Goal: Task Accomplishment & Management: Use online tool/utility

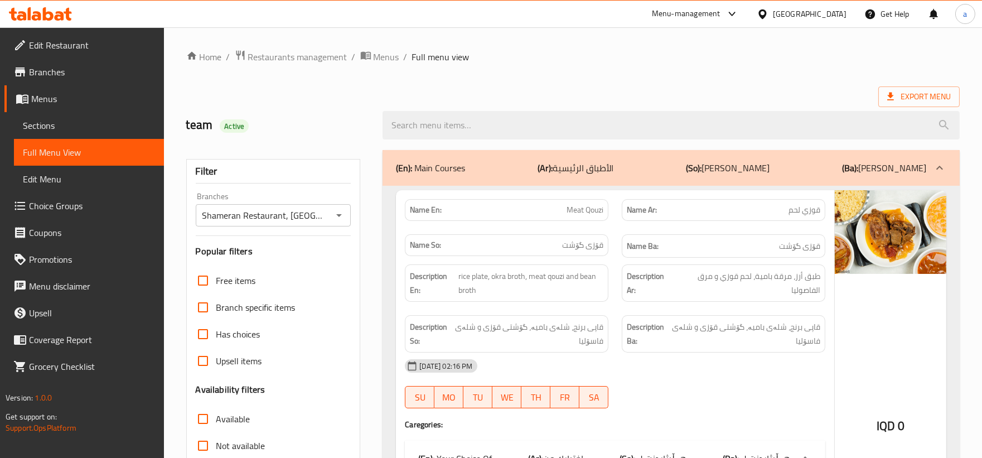
click at [283, 58] on span "Restaurants management" at bounding box center [297, 56] width 99 height 13
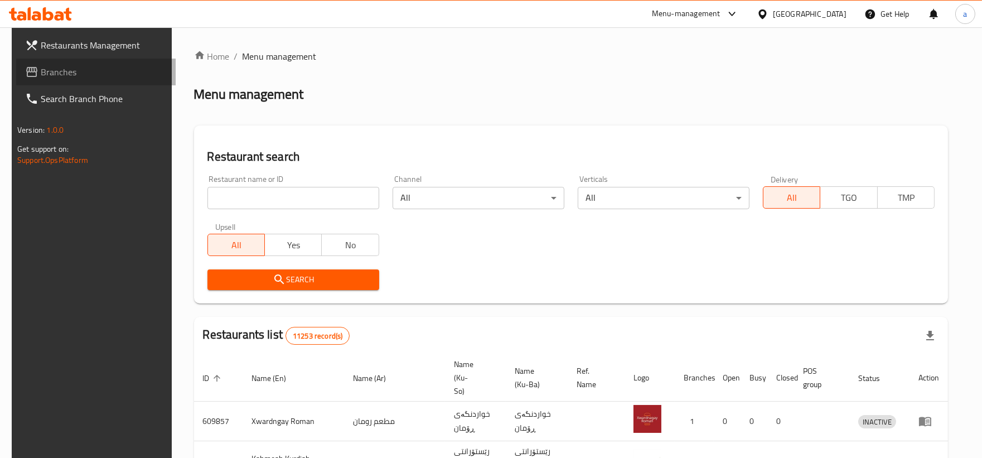
click at [94, 73] on span "Branches" at bounding box center [104, 71] width 126 height 13
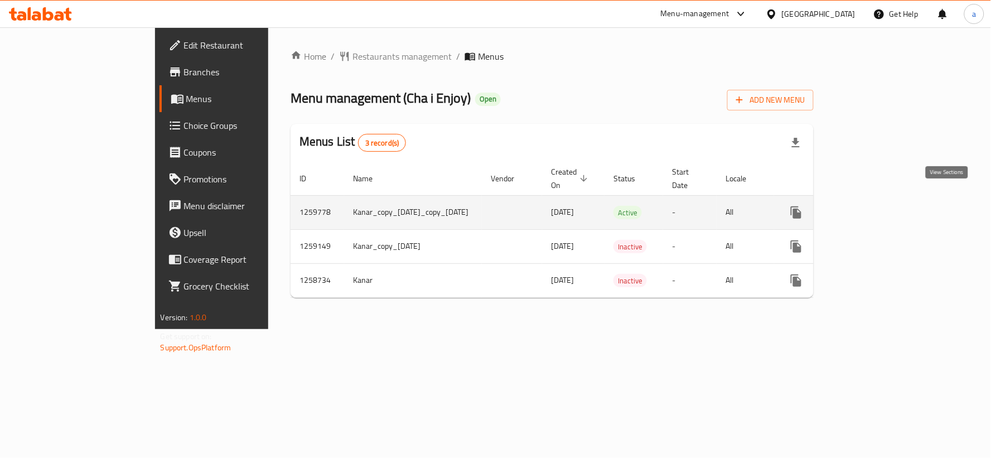
click at [884, 206] on icon "enhanced table" at bounding box center [876, 212] width 13 height 13
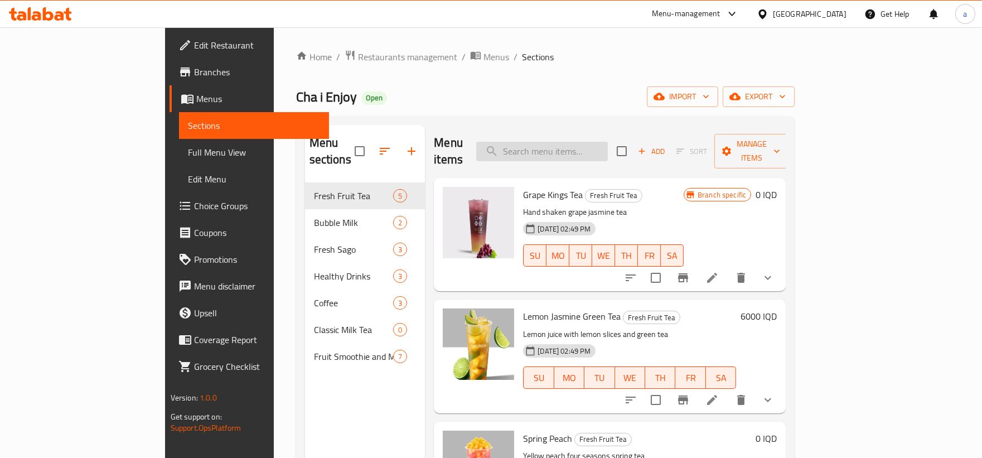
click at [566, 147] on input "search" at bounding box center [542, 152] width 132 height 20
click at [188, 148] on span "Full Menu View" at bounding box center [254, 152] width 132 height 13
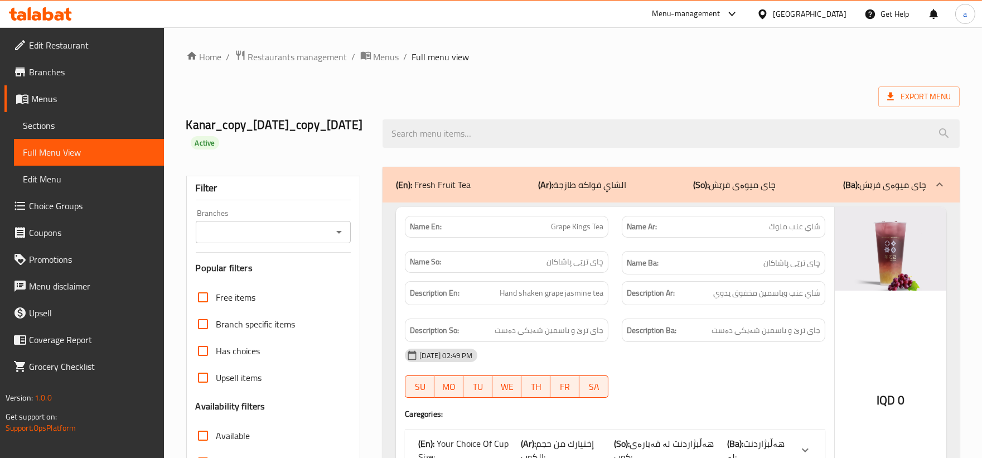
click at [447, 148] on div at bounding box center [671, 134] width 591 height 42
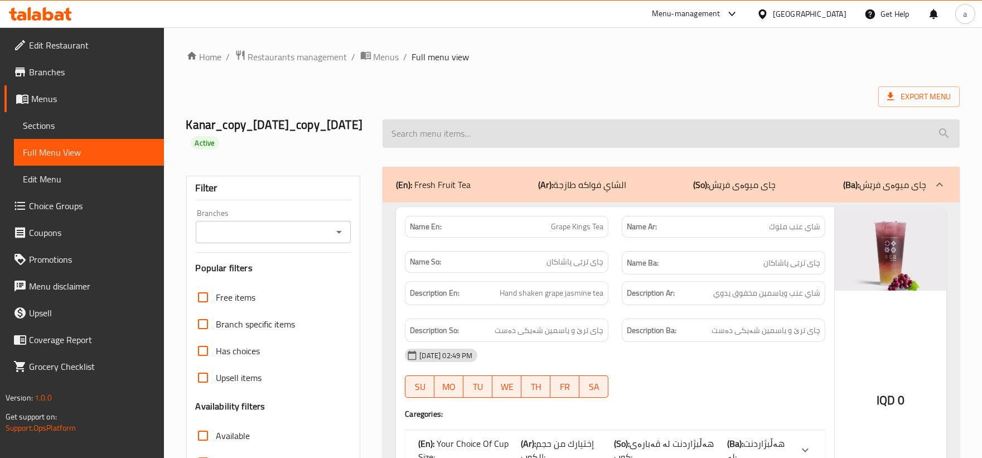
click at [461, 130] on input "search" at bounding box center [671, 133] width 577 height 28
paste input "Lemon Jasmine Green Tea"
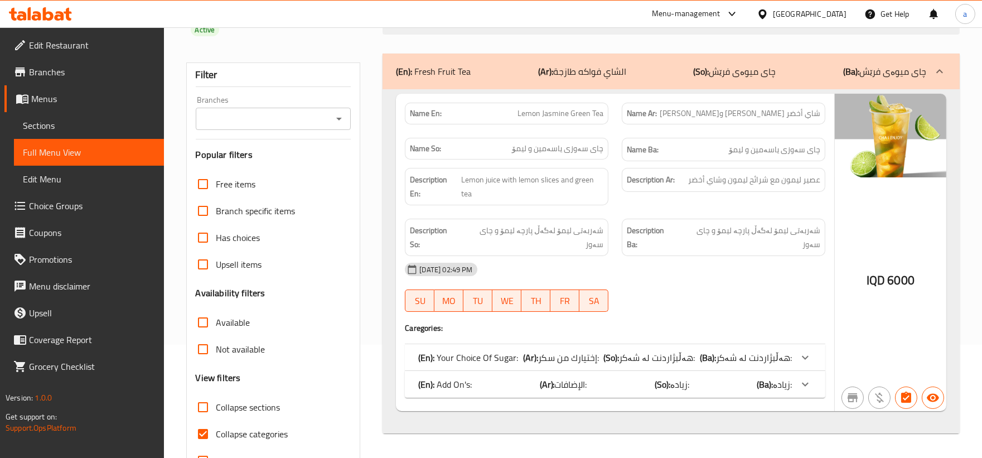
scroll to position [113, 0]
type input "Lemon Jasmine Green Tea"
click at [342, 117] on icon "Open" at bounding box center [338, 119] width 13 height 13
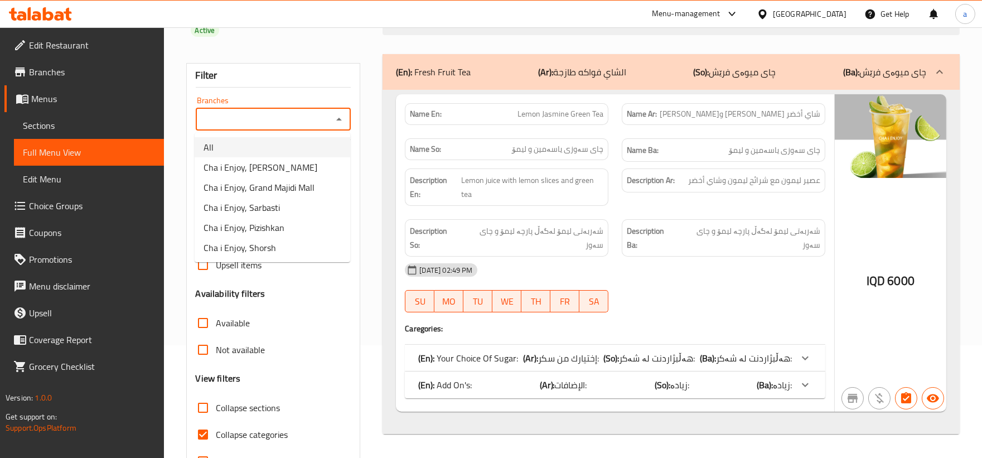
click at [229, 148] on li "All" at bounding box center [273, 147] width 156 height 20
type input "All"
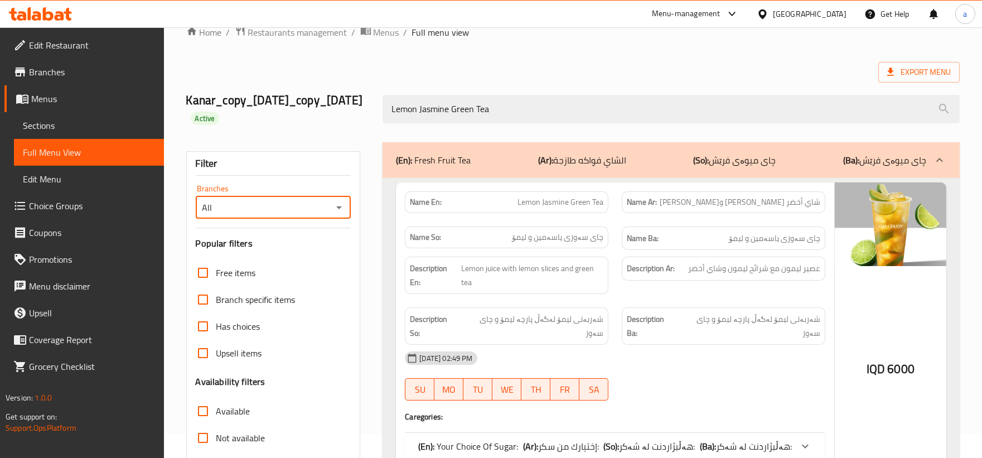
scroll to position [1, 0]
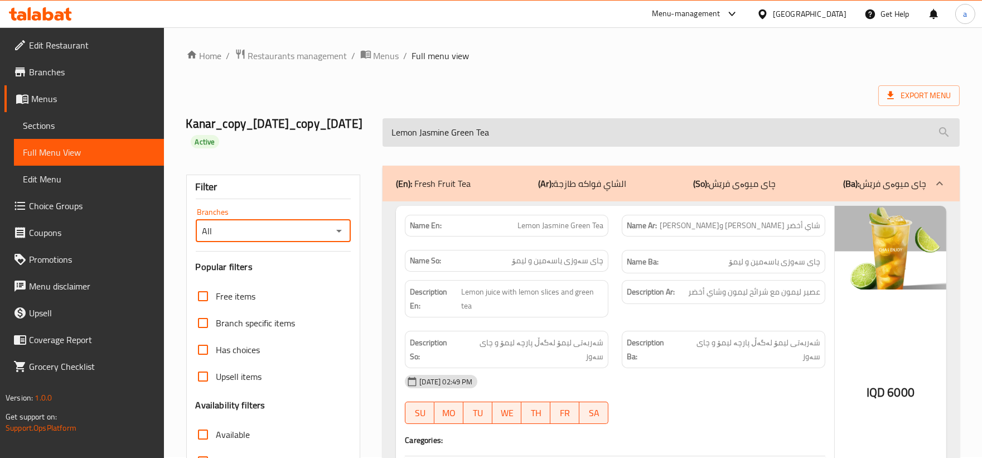
click at [587, 126] on input "Lemon Jasmine Green Tea" at bounding box center [671, 132] width 577 height 28
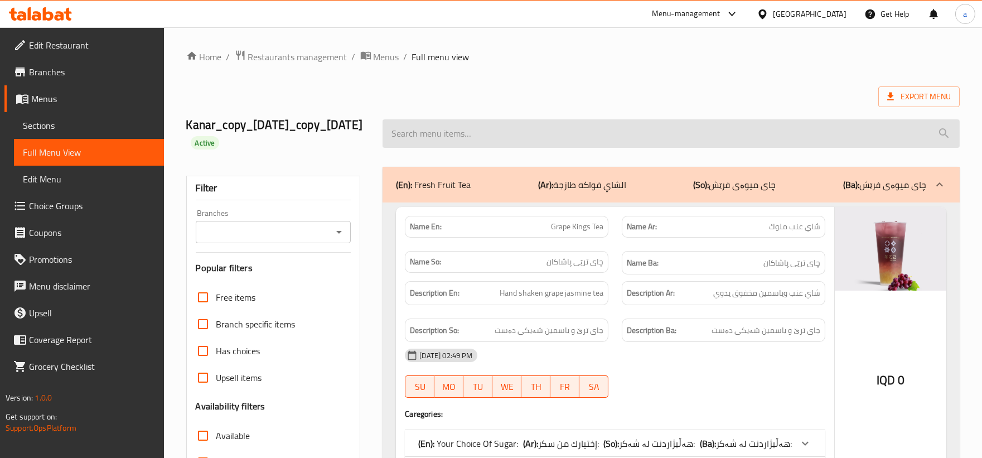
click at [514, 136] on input "search" at bounding box center [671, 133] width 577 height 28
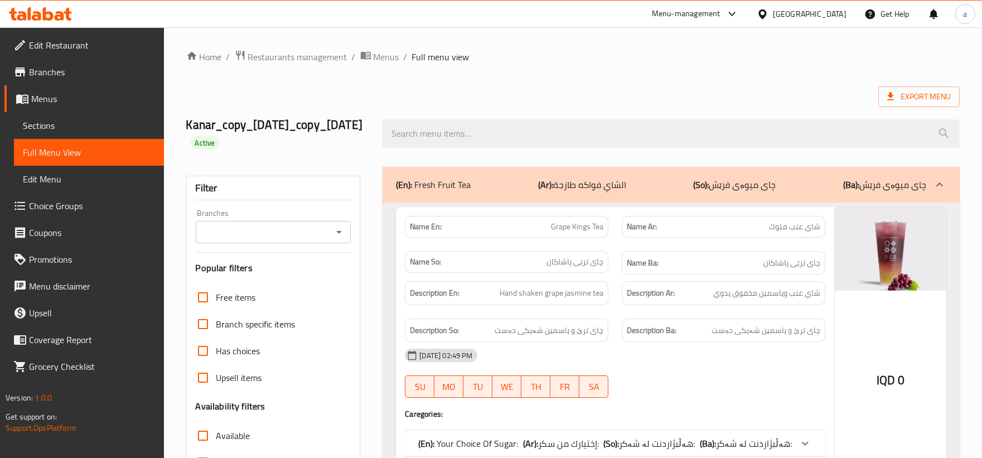
paste input "Lemon Jasmine Green Tea"
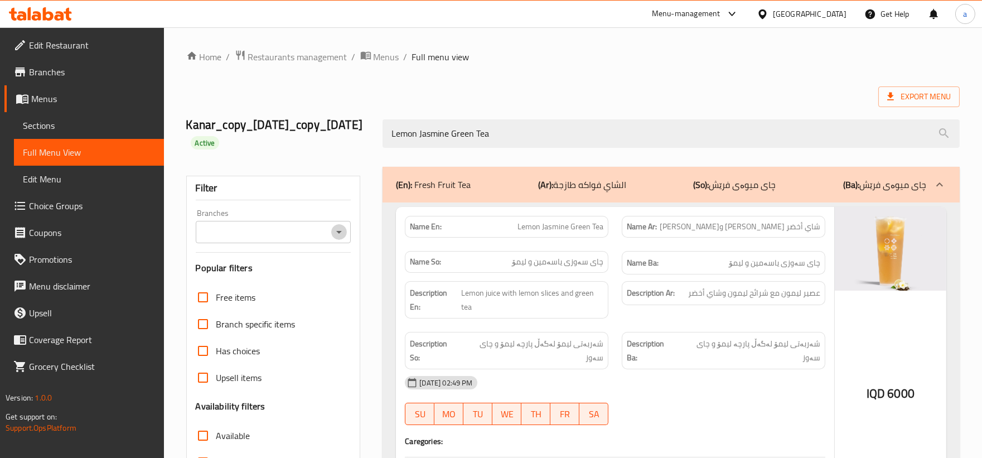
click at [336, 232] on icon "Open" at bounding box center [338, 231] width 13 height 13
type input "Lemon Jasmine Green Tea"
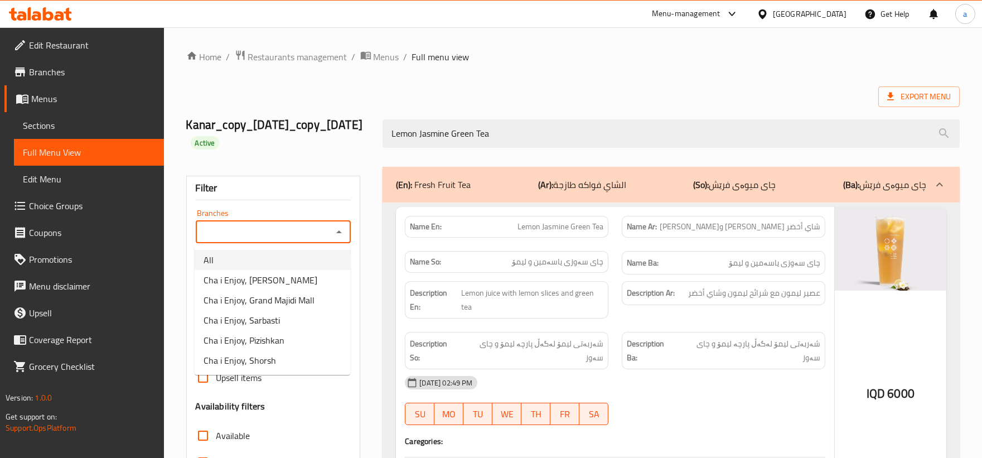
click at [289, 266] on li "All" at bounding box center [273, 260] width 156 height 20
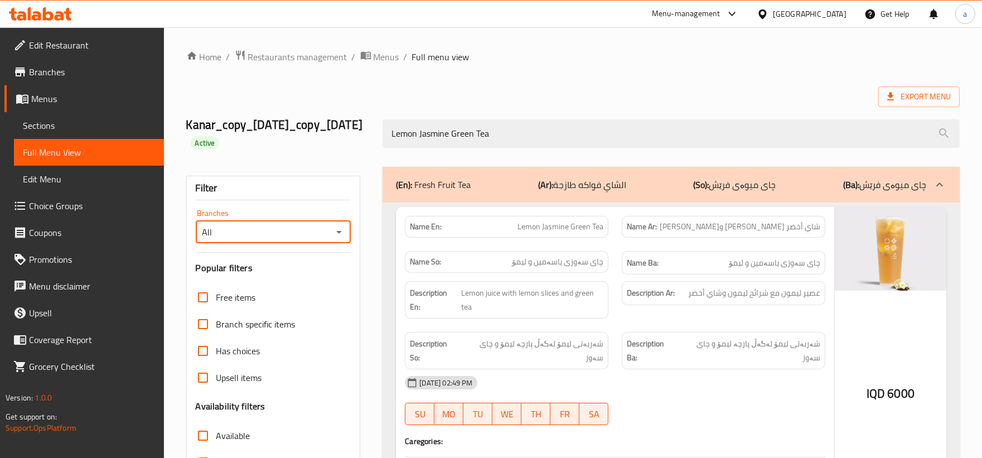
click at [974, 146] on div "Home / Restaurants management / Menus / Full menu view Export Menu Kanar_copy_0…" at bounding box center [573, 318] width 818 height 583
click at [337, 238] on icon "Open" at bounding box center [338, 231] width 13 height 13
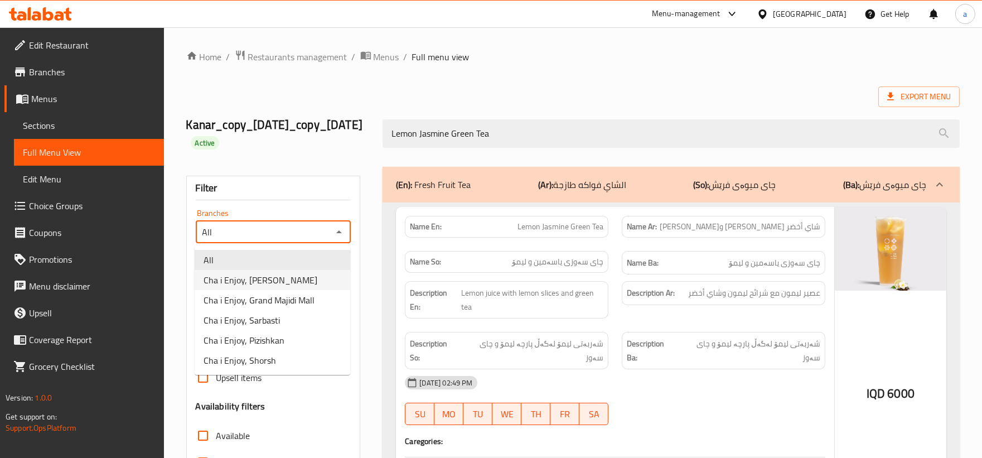
click at [325, 279] on li "Cha i Enjoy, [PERSON_NAME]" at bounding box center [273, 280] width 156 height 20
type input "Cha i Enjoy, [PERSON_NAME]"
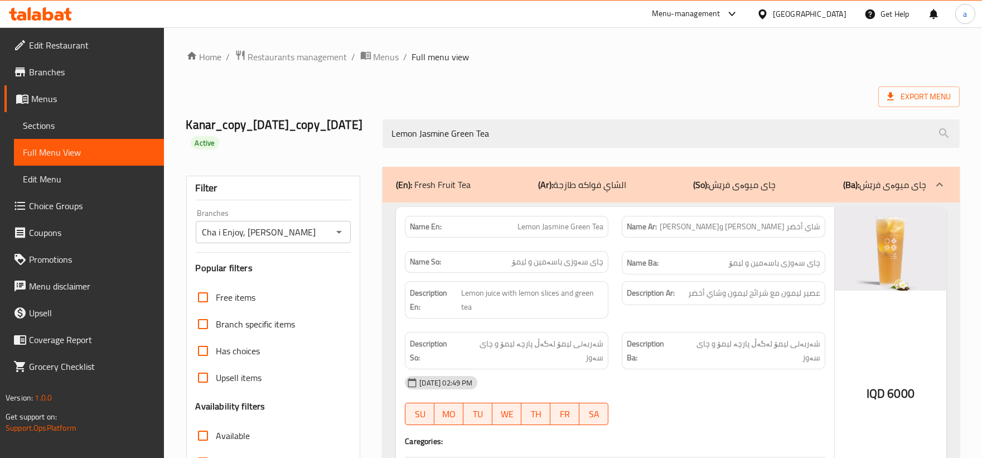
drag, startPoint x: 633, startPoint y: 139, endPoint x: 132, endPoint y: 142, distance: 501.0
click at [132, 142] on div "Edit Restaurant Branches Menus Sections Full Menu View Edit Menu Choice Groups …" at bounding box center [491, 318] width 982 height 583
drag, startPoint x: 539, startPoint y: 128, endPoint x: 308, endPoint y: 142, distance: 231.4
click at [308, 142] on div "Kanar_copy_02/10/2024_copy_03/10/2024 Active Lemon Jasmine Green Tea" at bounding box center [573, 133] width 787 height 66
drag, startPoint x: 514, startPoint y: 136, endPoint x: 295, endPoint y: 151, distance: 219.8
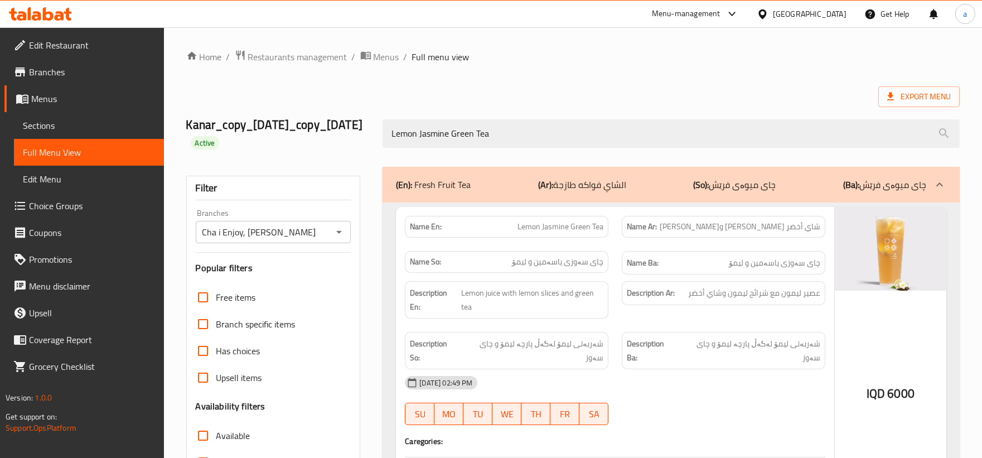
click at [295, 151] on div "Kanar_copy_02/10/2024_copy_03/10/2024 Active Lemon Jasmine Green Tea" at bounding box center [573, 133] width 787 height 66
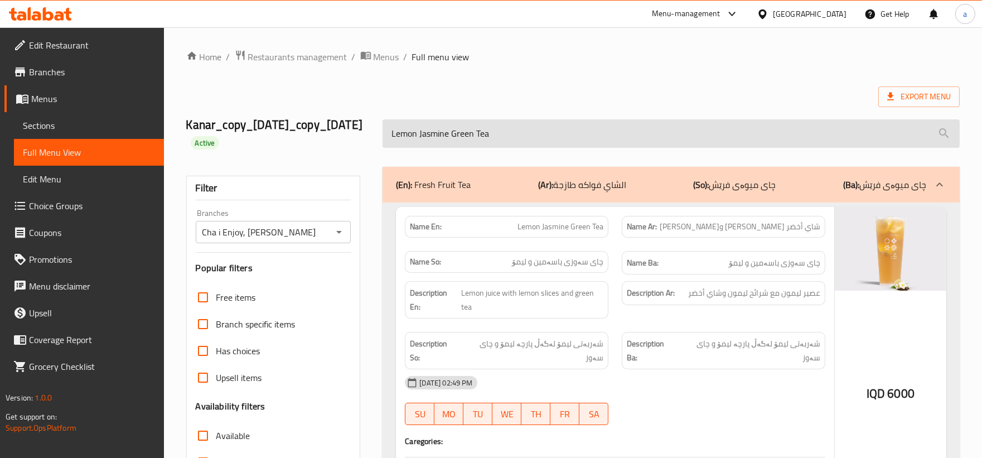
paste input "Spring Peach"
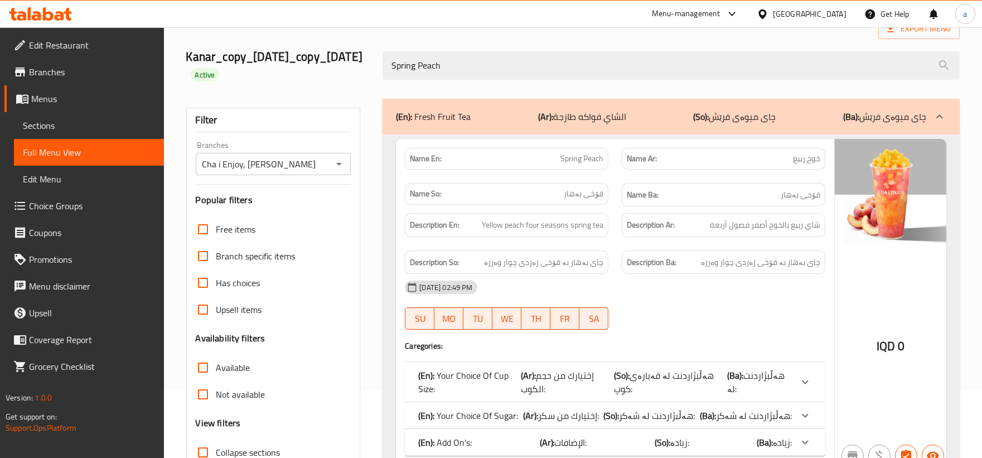
scroll to position [71, 0]
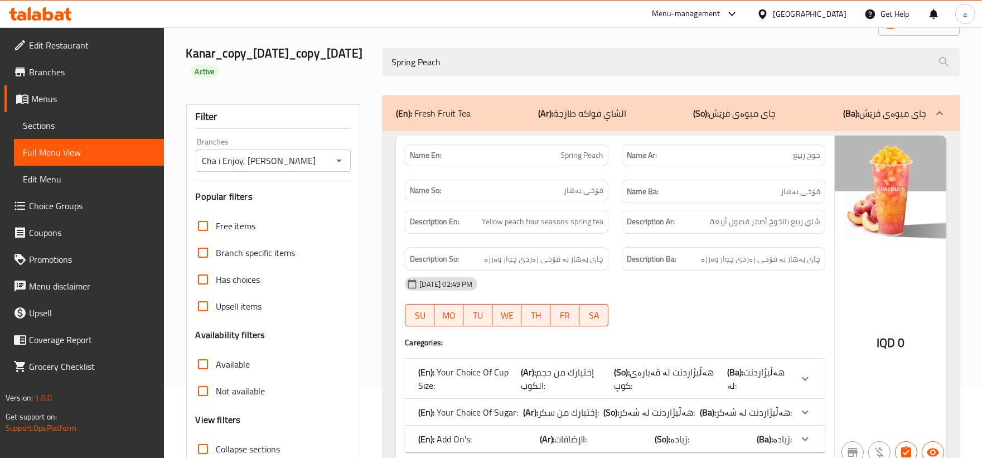
click at [346, 163] on icon "Open" at bounding box center [338, 160] width 13 height 13
type input "Spring Peach"
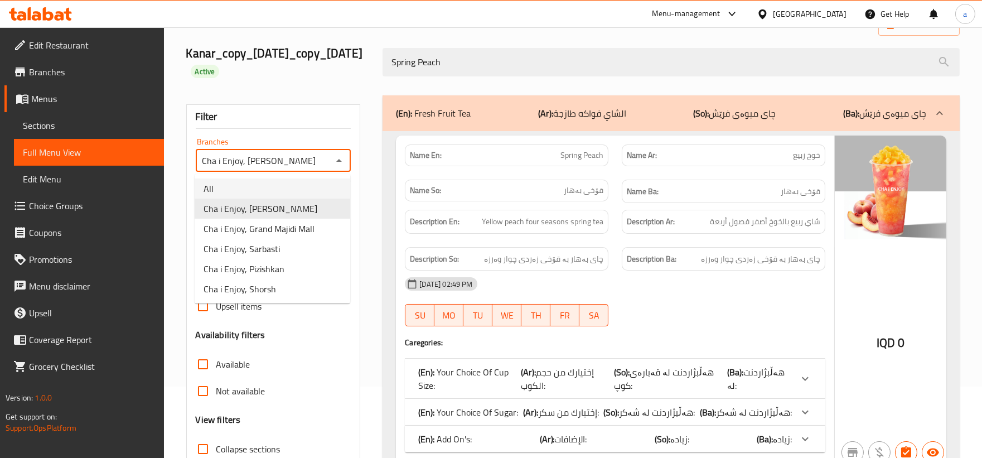
click at [286, 190] on li "All" at bounding box center [273, 189] width 156 height 20
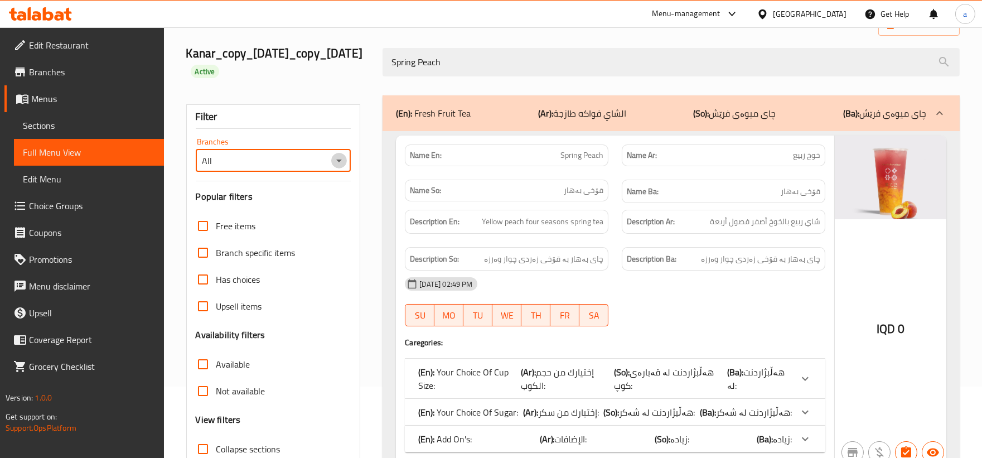
click at [337, 163] on icon "Open" at bounding box center [338, 160] width 13 height 13
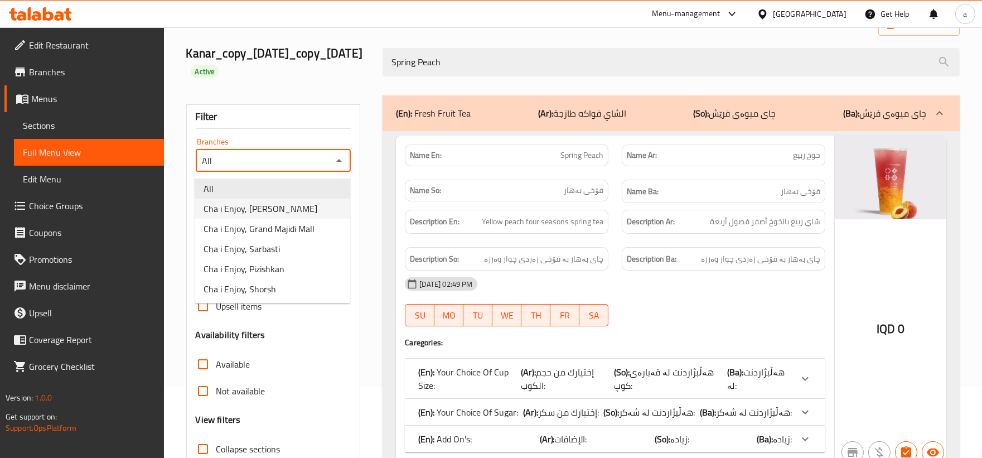
click at [264, 211] on span "Cha i Enjoy, [PERSON_NAME]" at bounding box center [261, 208] width 114 height 13
type input "Cha i Enjoy, [PERSON_NAME]"
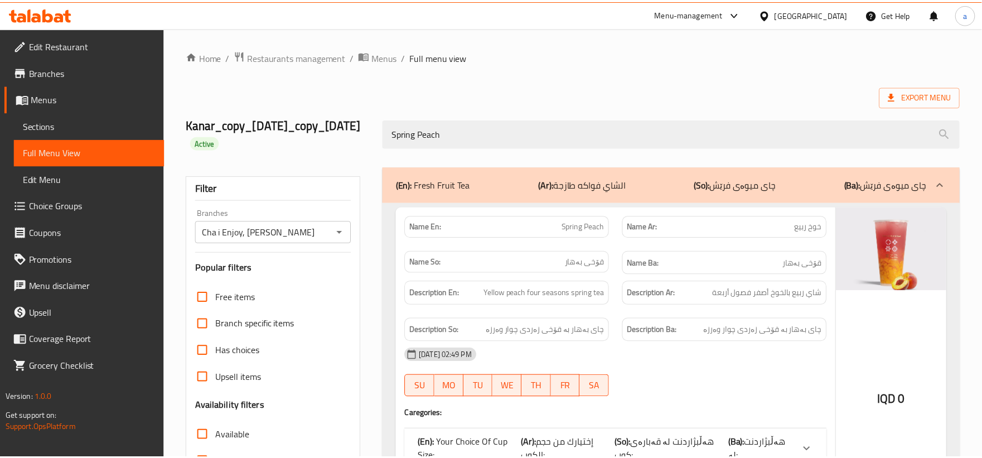
scroll to position [152, 0]
